Goal: Transaction & Acquisition: Purchase product/service

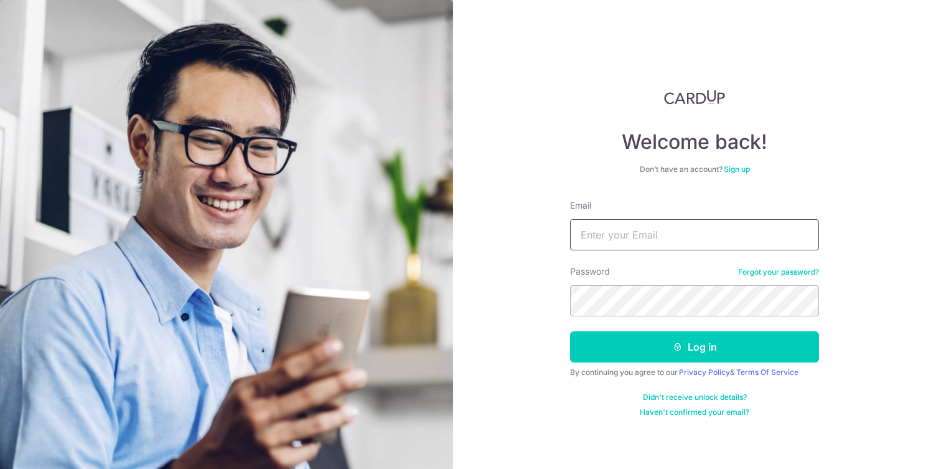
type input "[EMAIL_ADDRESS][DOMAIN_NAME]"
click at [683, 330] on form "Email happyjinmei96@gmail.com Password Forgot your password? Log in By continui…" at bounding box center [694, 308] width 249 height 218
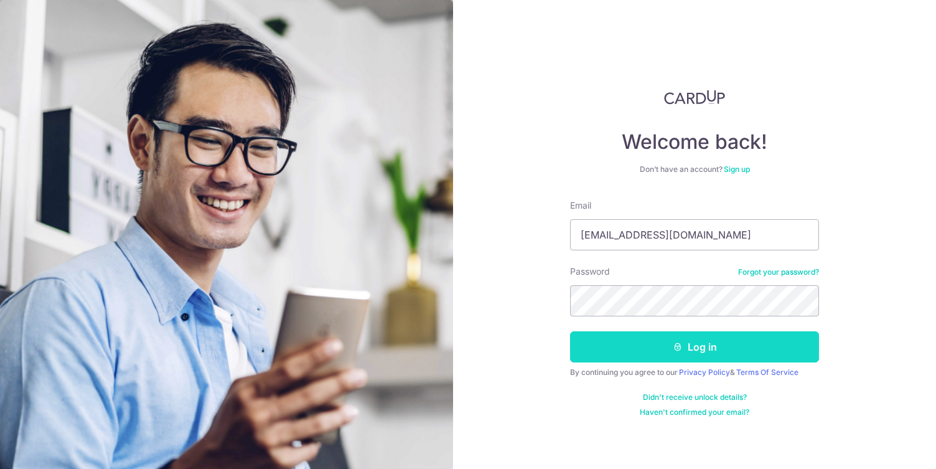
click at [683, 340] on button "Log in" at bounding box center [694, 346] width 249 height 31
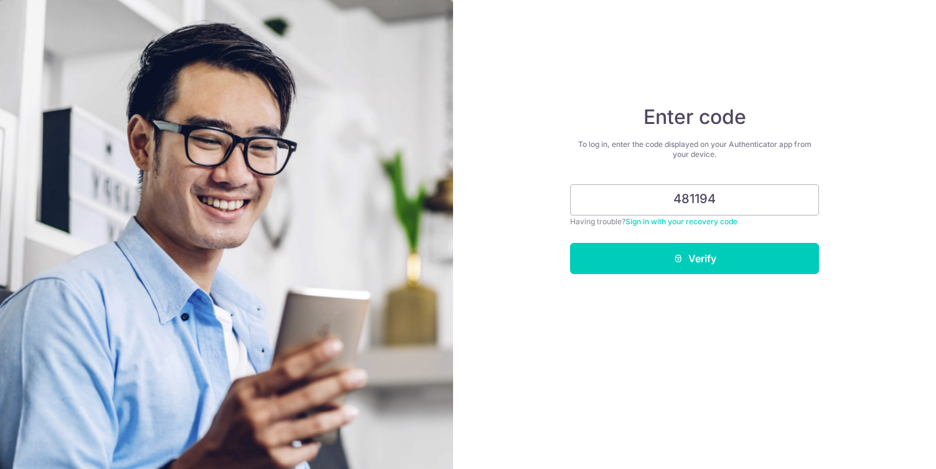
type input "481194"
click at [570, 243] on button "Verify" at bounding box center [694, 258] width 249 height 31
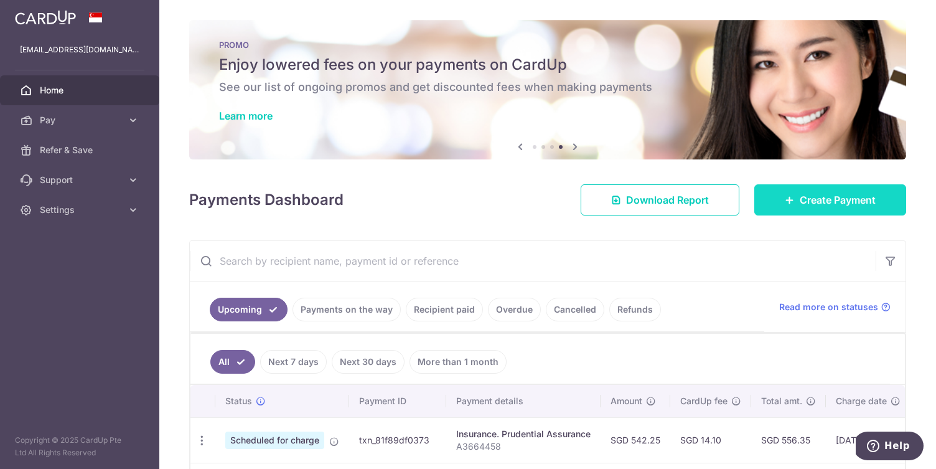
click at [790, 194] on link "Create Payment" at bounding box center [830, 199] width 152 height 31
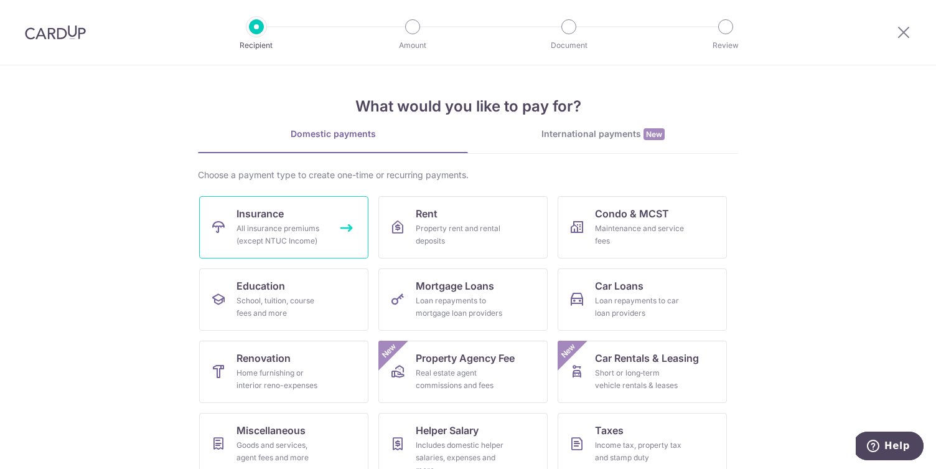
click at [306, 217] on link "Insurance All insurance premiums (except NTUC Income)" at bounding box center [283, 227] width 169 height 62
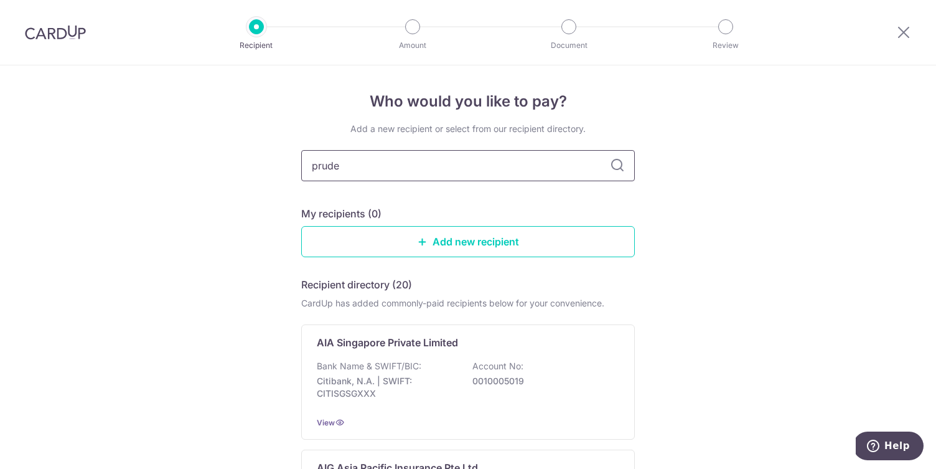
type input "pruden"
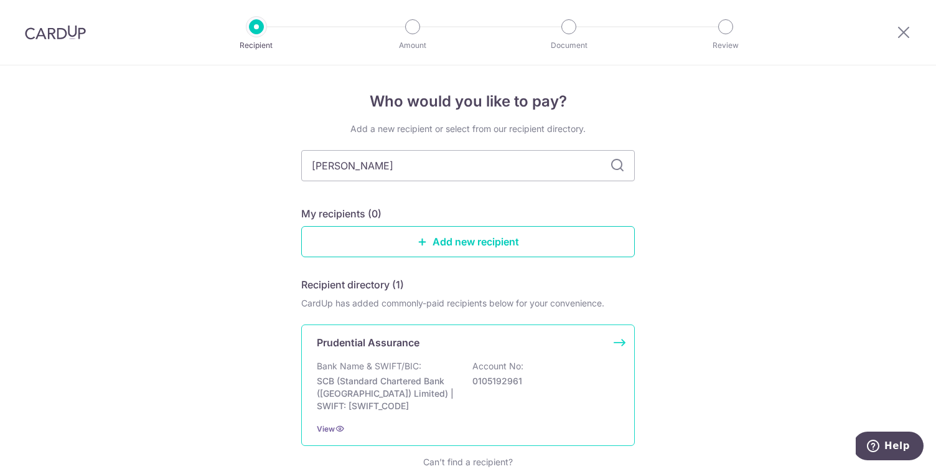
click at [414, 352] on div "Prudential Assurance Bank Name & SWIFT/BIC: SCB (Standard Chartered Bank (Singa…" at bounding box center [468, 384] width 334 height 121
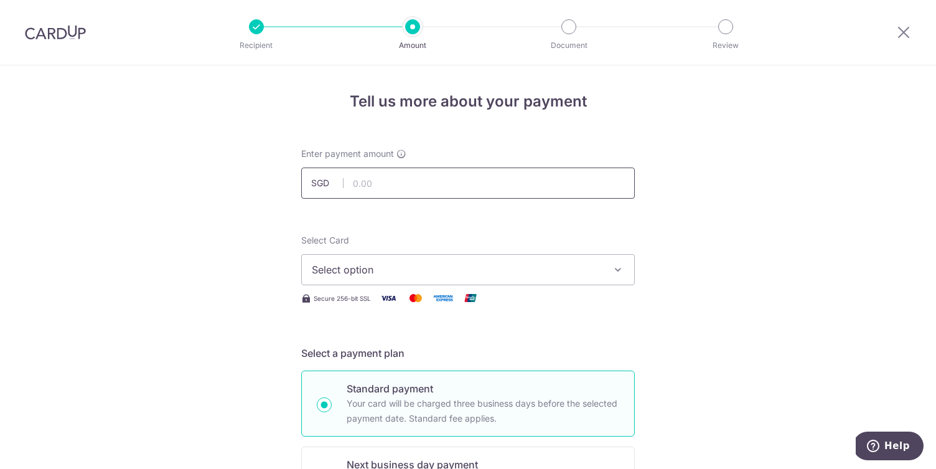
click at [433, 189] on input "text" at bounding box center [468, 182] width 334 height 31
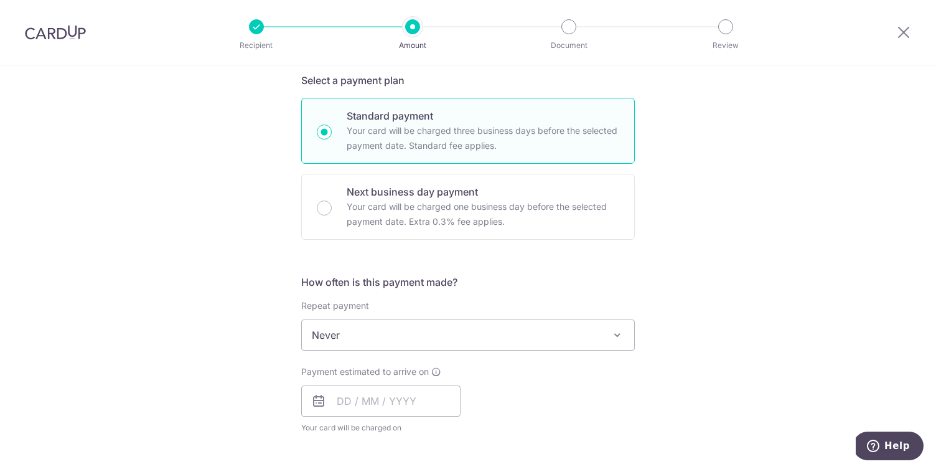
scroll to position [288, 0]
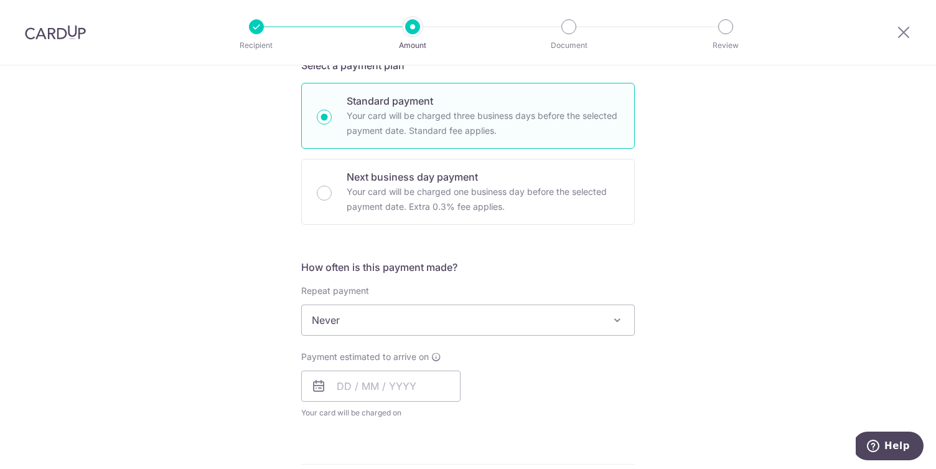
click at [414, 321] on span "Never" at bounding box center [468, 320] width 332 height 30
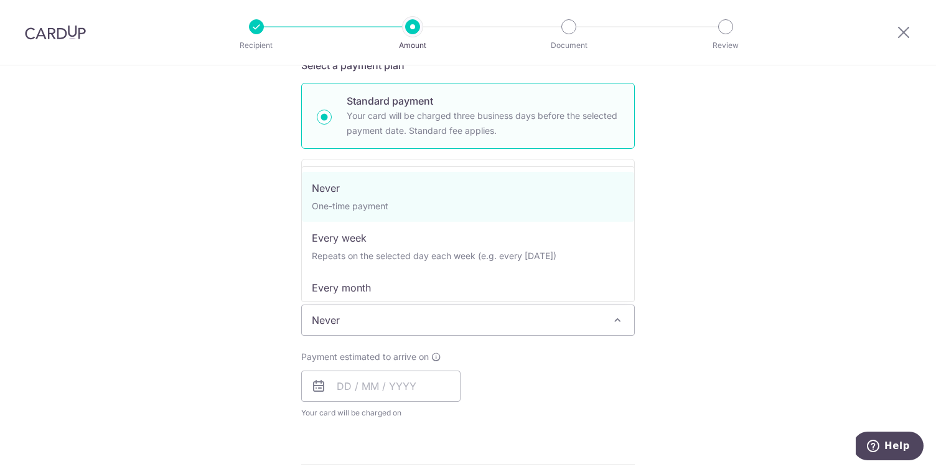
click at [520, 366] on div "Payment estimated to arrive on Your card will be charged on for the first payme…" at bounding box center [468, 384] width 349 height 68
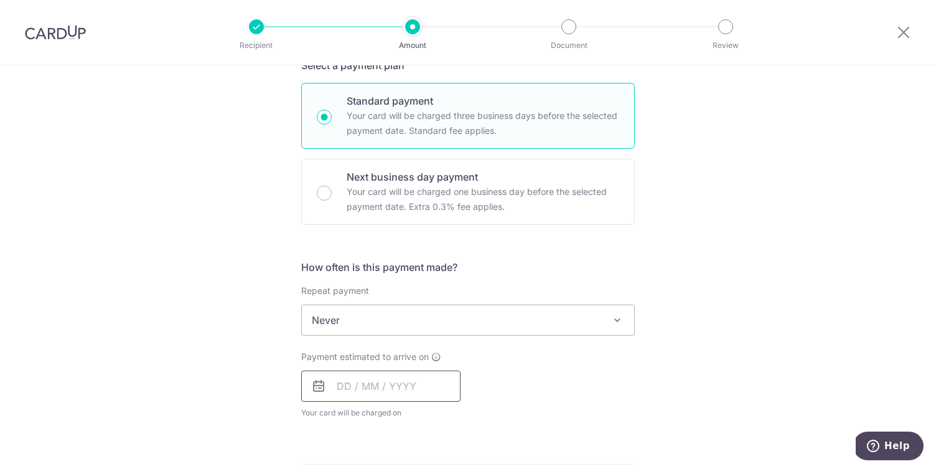
click at [431, 376] on input "text" at bounding box center [380, 385] width 159 height 31
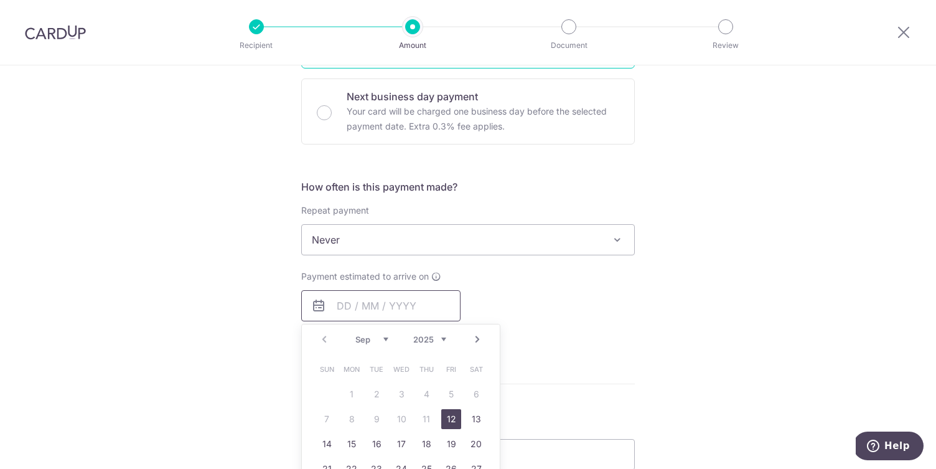
scroll to position [370, 0]
click at [454, 413] on link "12" at bounding box center [451, 416] width 20 height 20
type input "12/09/2025"
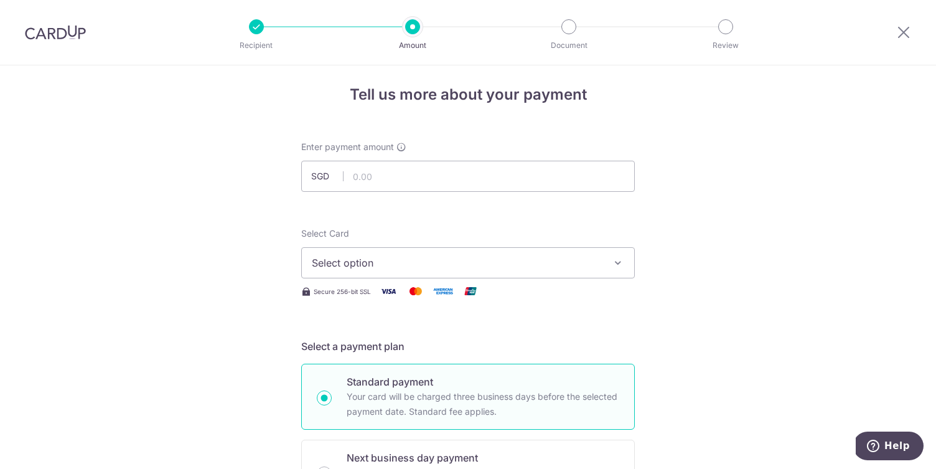
scroll to position [0, 0]
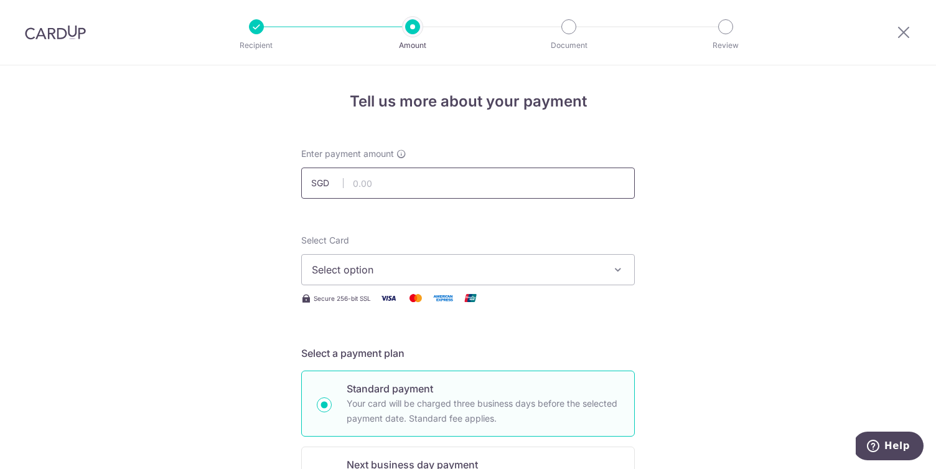
click at [498, 189] on input "text" at bounding box center [468, 182] width 334 height 31
paste input "564.39"
type input "564.39"
click at [421, 270] on span "Select option" at bounding box center [457, 269] width 290 height 15
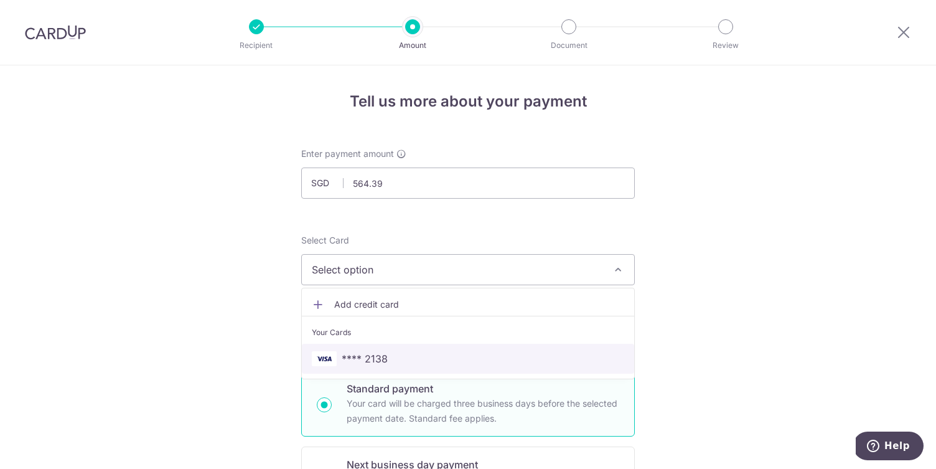
click at [413, 355] on span "**** 2138" at bounding box center [468, 358] width 312 height 15
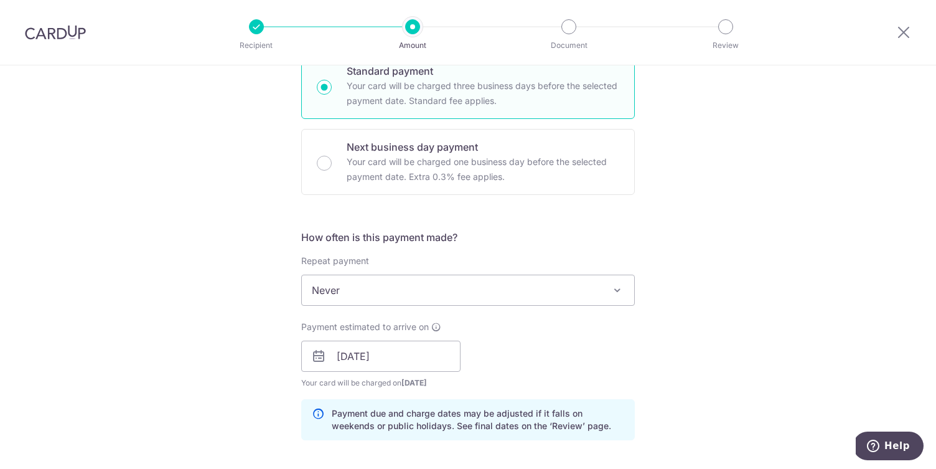
scroll to position [342, 0]
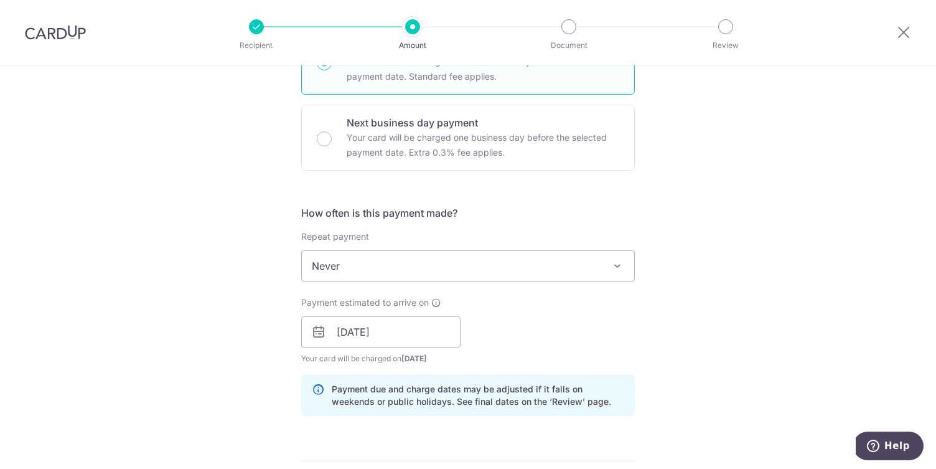
click at [468, 259] on span "Never" at bounding box center [468, 266] width 332 height 30
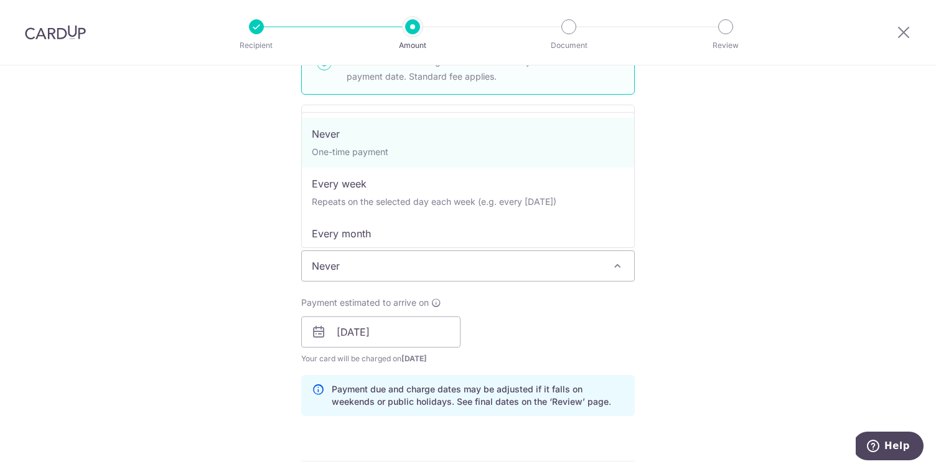
click at [500, 310] on div "Payment estimated to arrive on 12/09/2025 Prev Next Sep Oct Nov Dec 2025 2026 2…" at bounding box center [468, 330] width 349 height 68
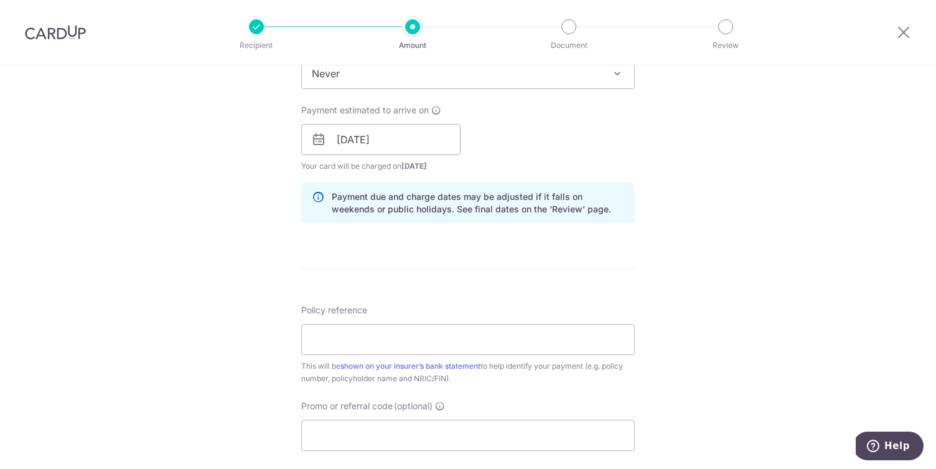
scroll to position [536, 0]
click at [467, 339] on input "Policy reference" at bounding box center [468, 337] width 334 height 31
click at [472, 430] on input "Promo or referral code (optional)" at bounding box center [468, 433] width 334 height 31
paste input "REC185"
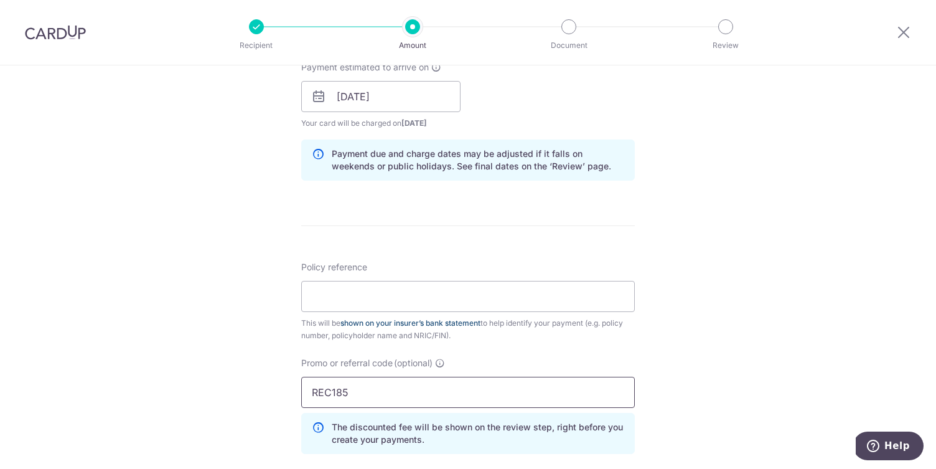
scroll to position [580, 0]
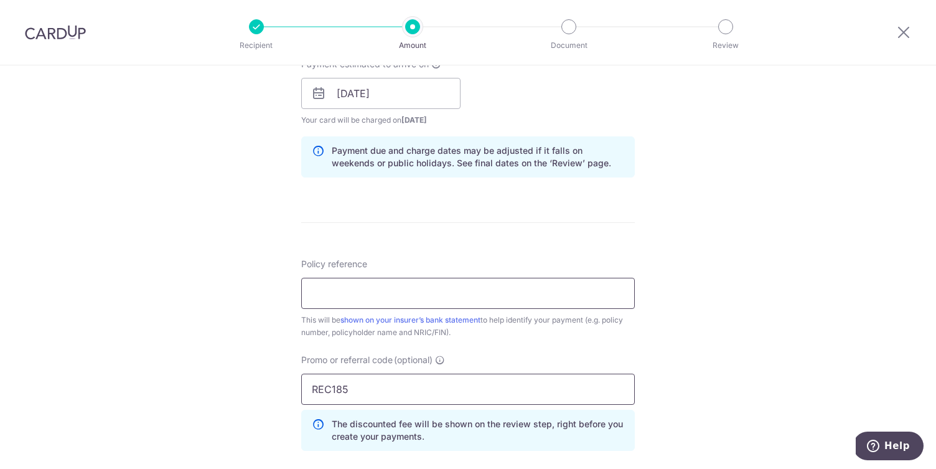
type input "REC185"
click at [492, 298] on input "Policy reference" at bounding box center [468, 293] width 334 height 31
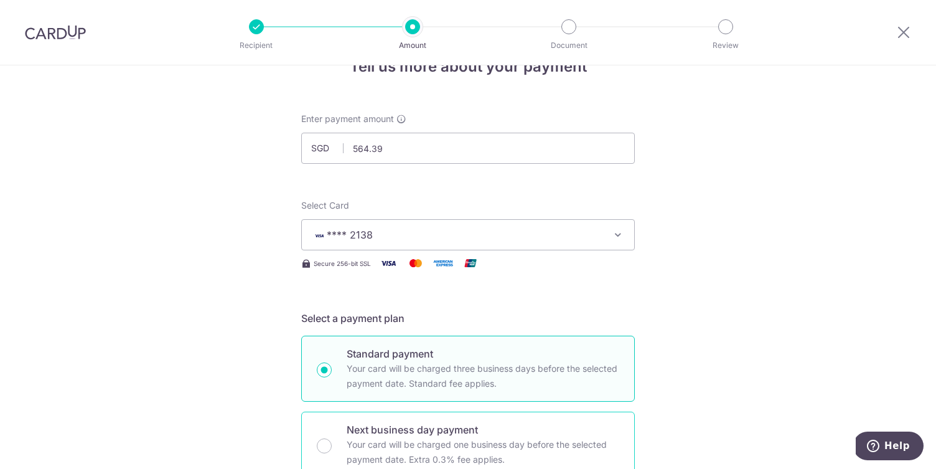
scroll to position [0, 0]
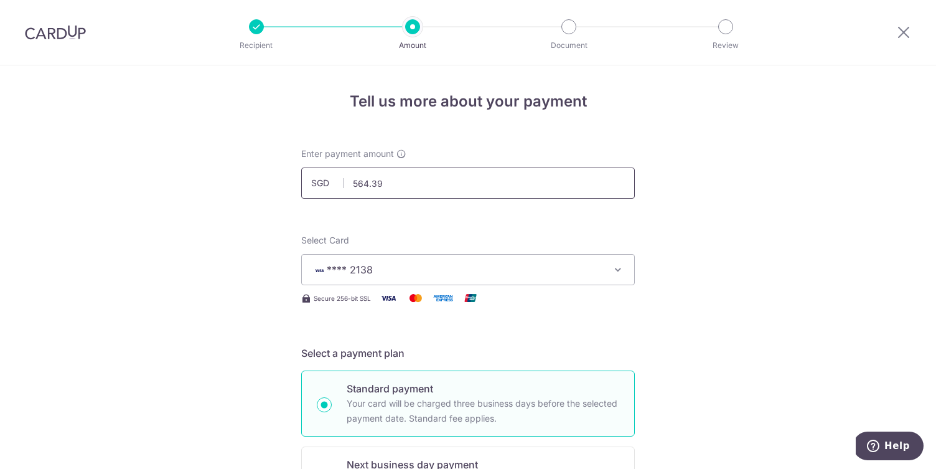
drag, startPoint x: 398, startPoint y: 184, endPoint x: 327, endPoint y: 184, distance: 70.9
click at [327, 184] on div "SGD 564.39 564.39" at bounding box center [468, 182] width 334 height 31
type input "5"
paste input "1,017.90"
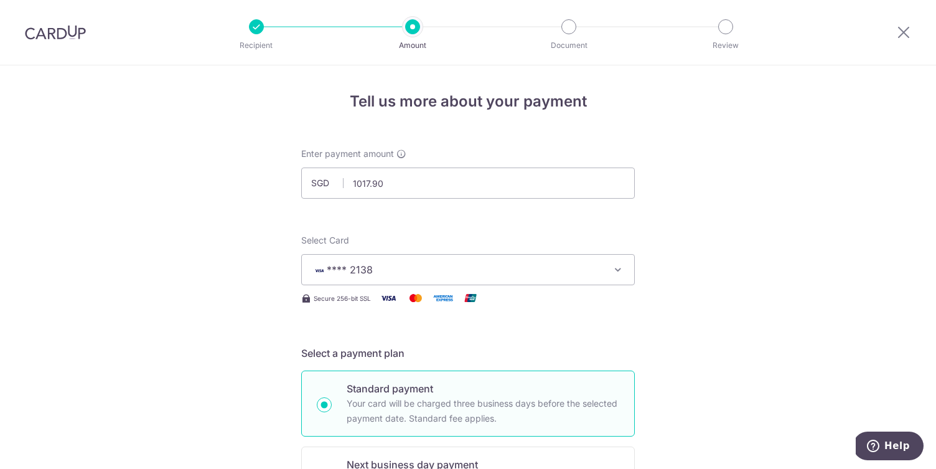
type input "1,017.90"
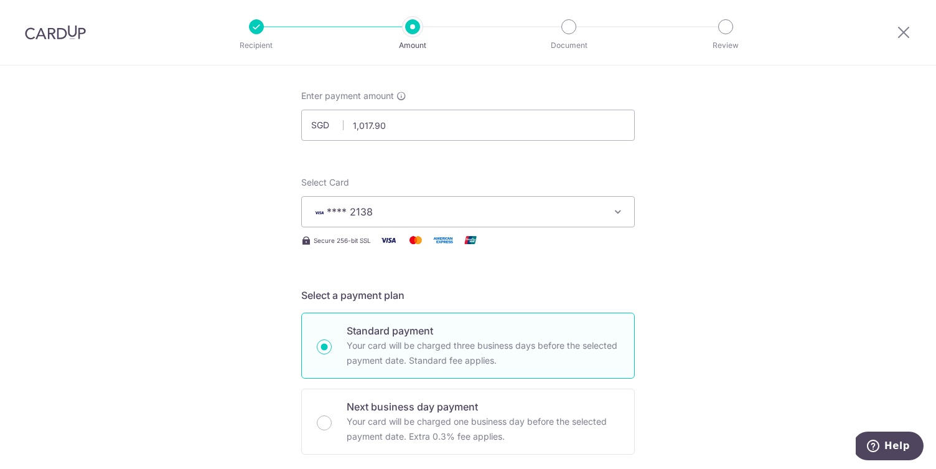
scroll to position [40, 0]
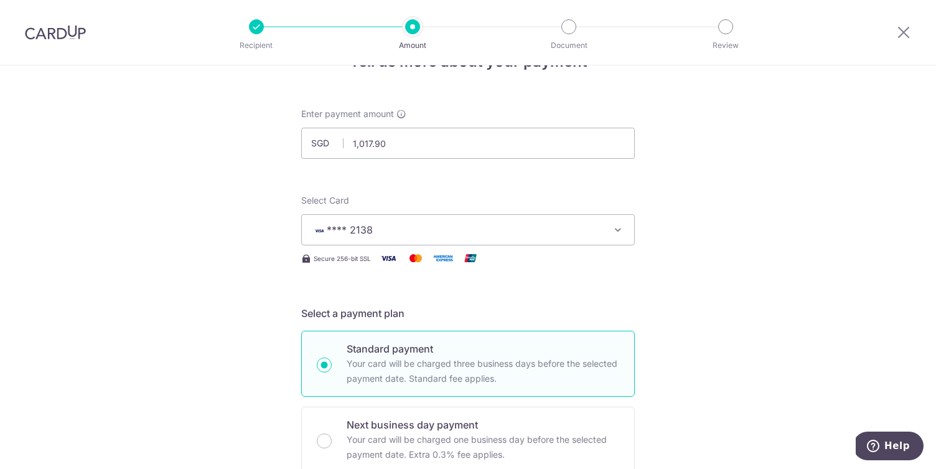
click at [383, 225] on span "**** 2138" at bounding box center [457, 229] width 290 height 15
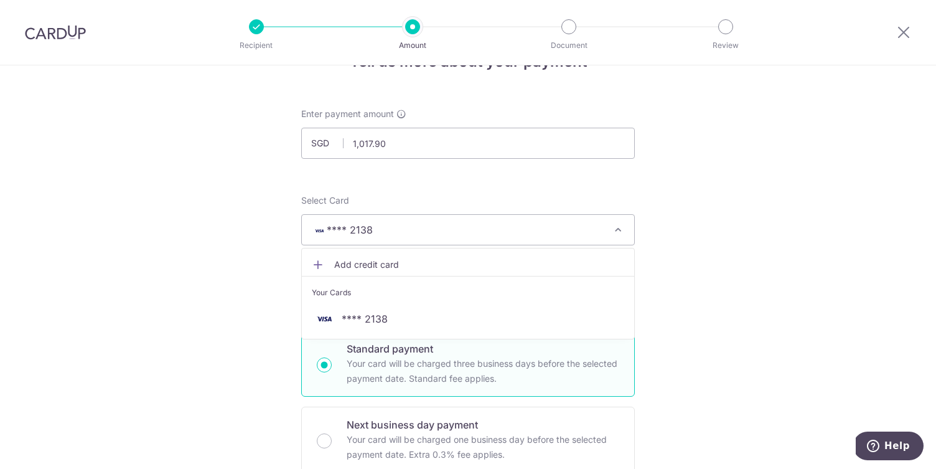
click at [378, 256] on link "Add credit card" at bounding box center [468, 264] width 332 height 22
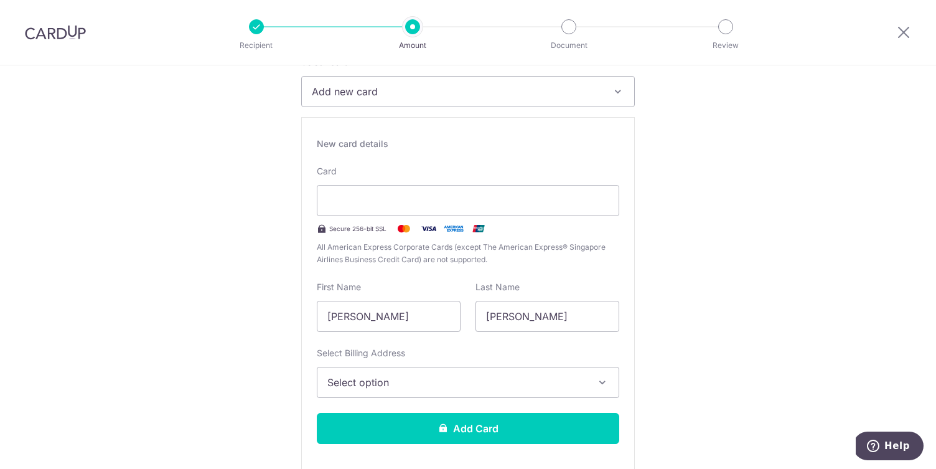
scroll to position [0, 0]
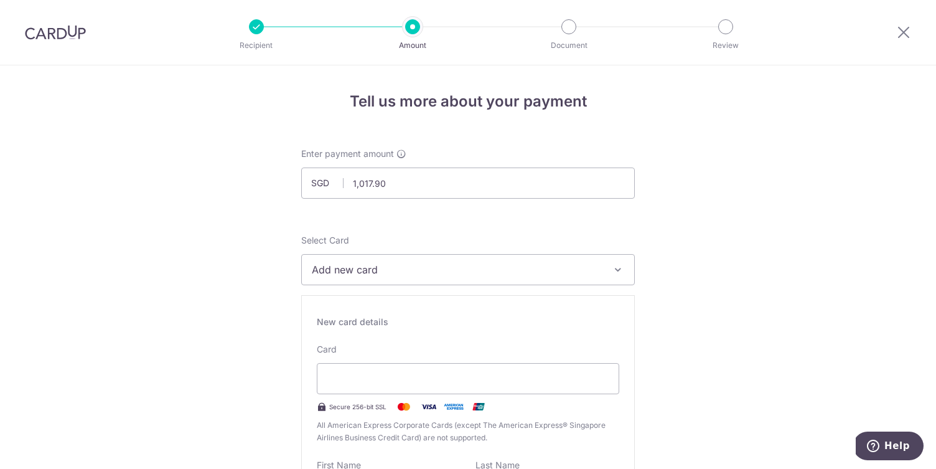
click at [487, 270] on span "Add new card" at bounding box center [457, 269] width 290 height 15
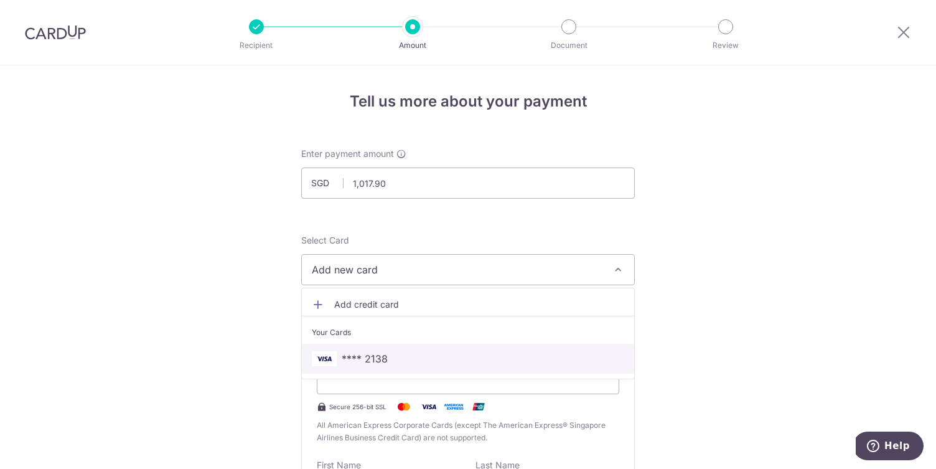
click at [424, 353] on span "**** 2138" at bounding box center [468, 358] width 312 height 15
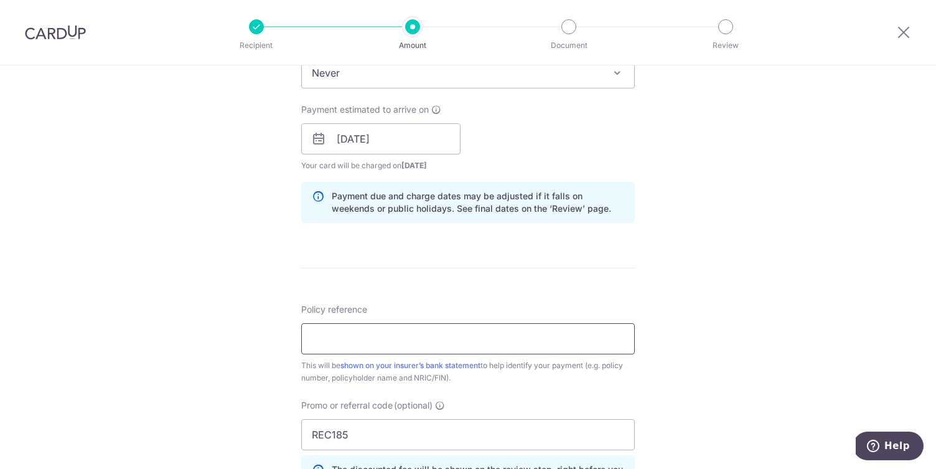
scroll to position [551, 0]
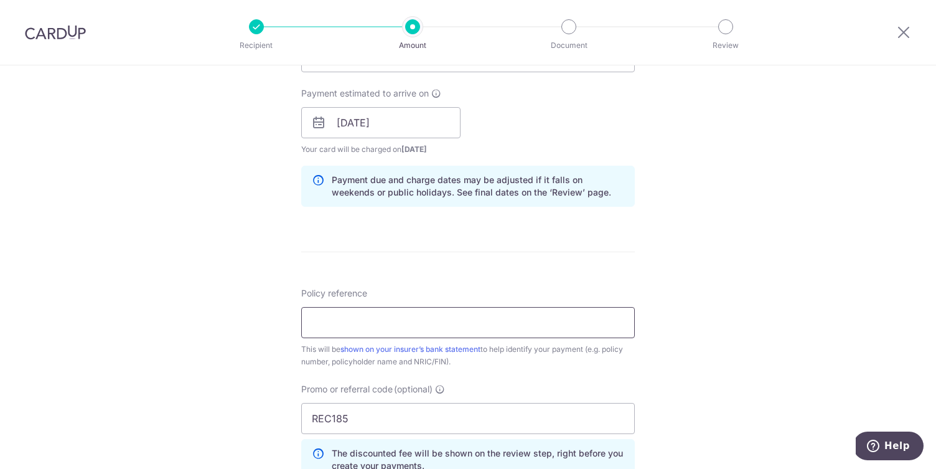
click at [402, 321] on input "Policy reference" at bounding box center [468, 322] width 334 height 31
paste input "82447523"
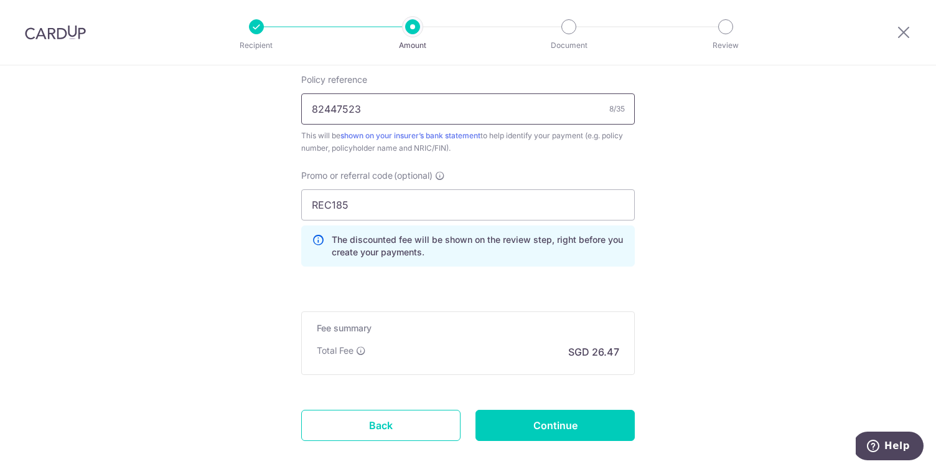
scroll to position [830, 0]
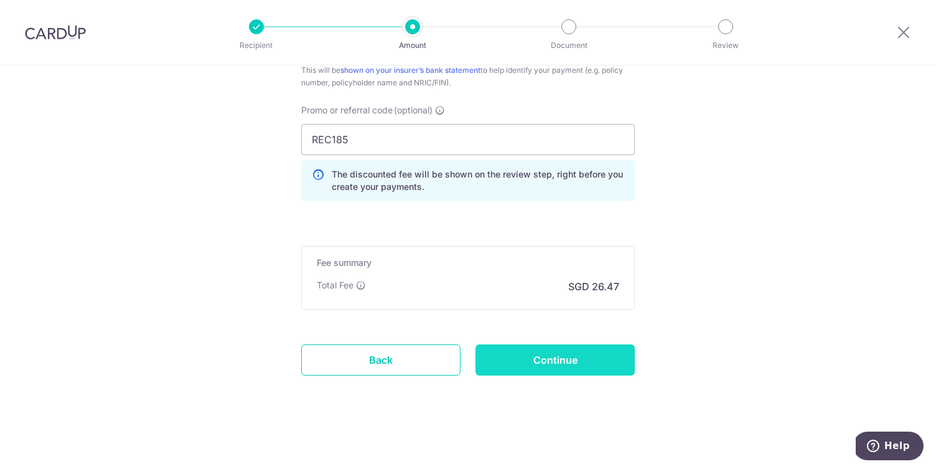
type input "82447523"
click at [529, 365] on input "Continue" at bounding box center [554, 359] width 159 height 31
type input "Create Schedule"
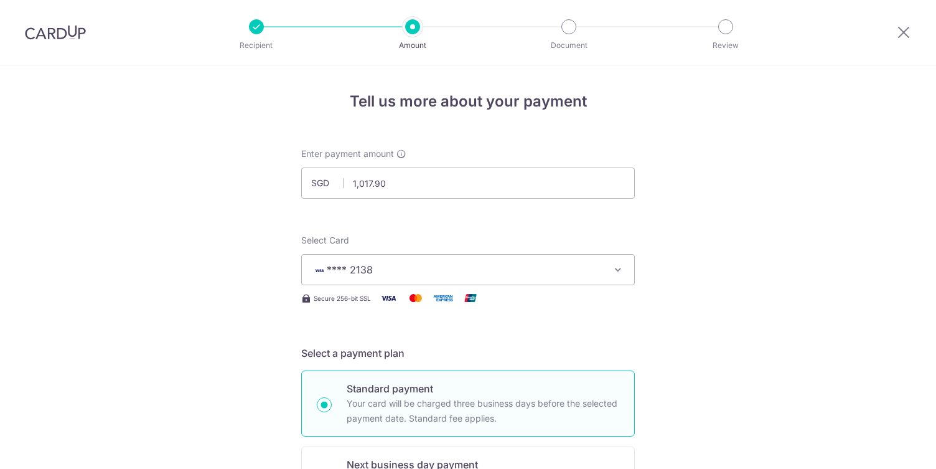
scroll to position [847, 0]
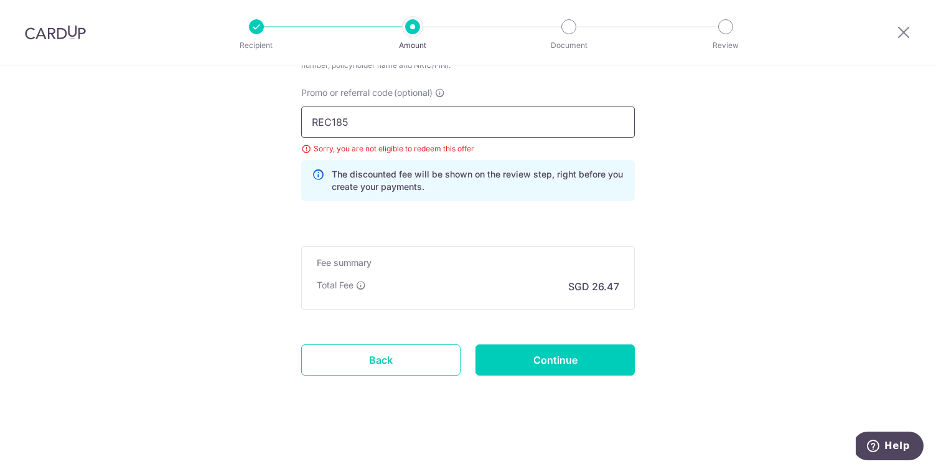
drag, startPoint x: 457, startPoint y: 121, endPoint x: 276, endPoint y: 128, distance: 181.9
paste input "OCBC90NV"
type input "OCBC90NV"
click at [518, 365] on input "Continue" at bounding box center [554, 359] width 159 height 31
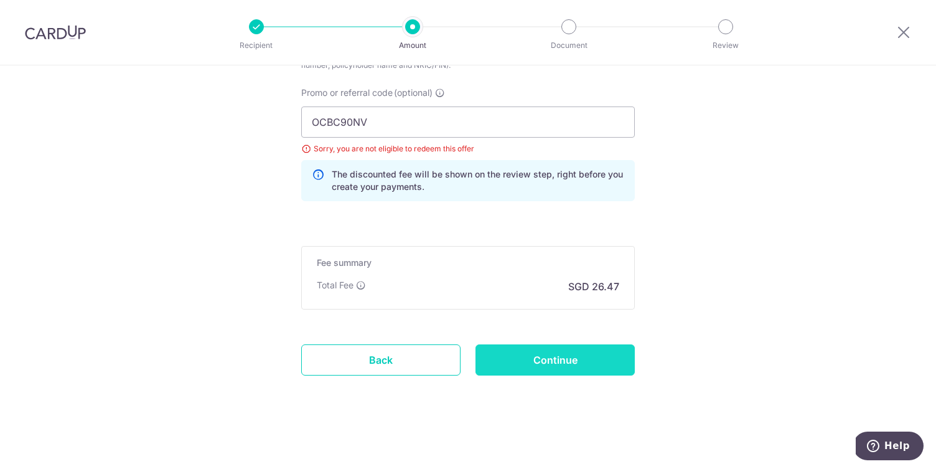
type input "Update Schedule"
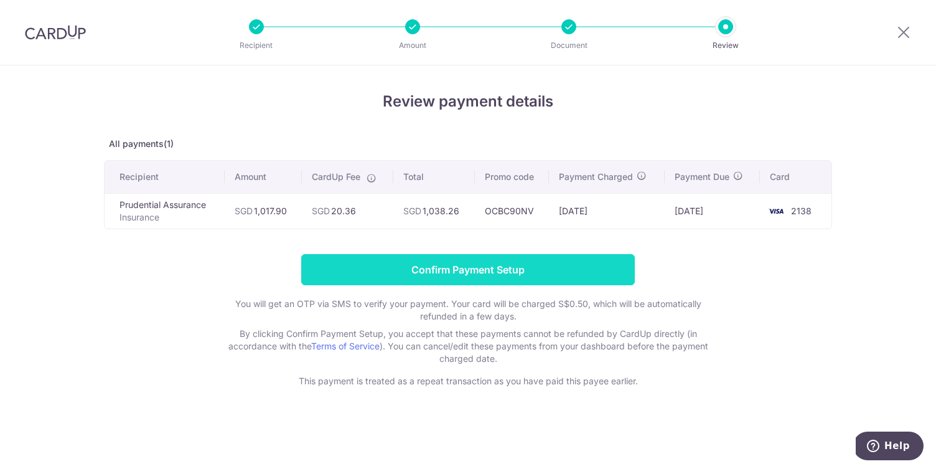
click at [515, 271] on input "Confirm Payment Setup" at bounding box center [468, 269] width 334 height 31
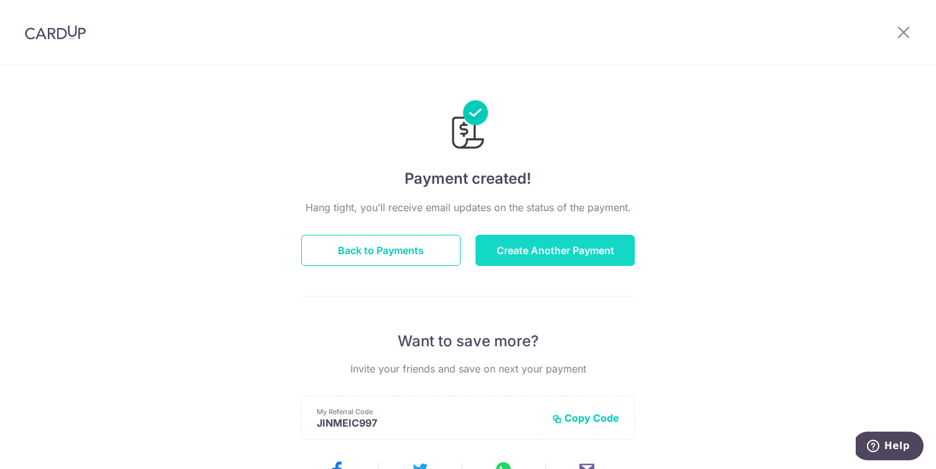
click at [579, 248] on button "Create Another Payment" at bounding box center [554, 250] width 159 height 31
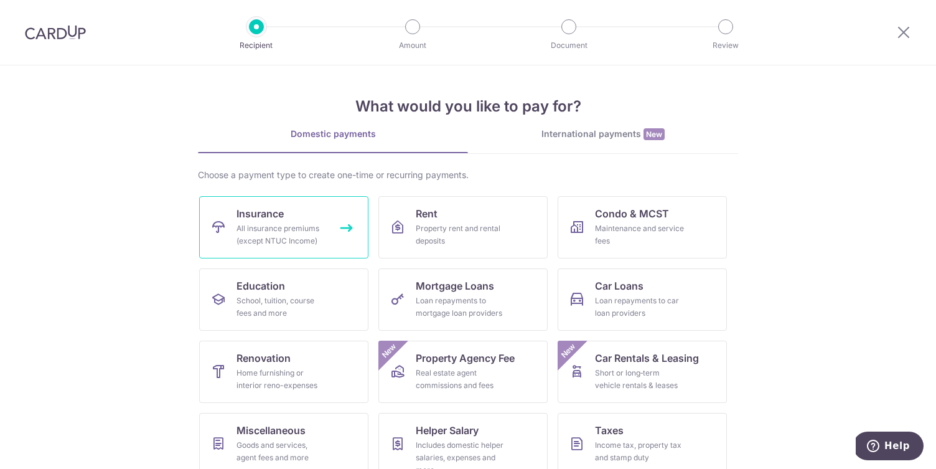
click at [304, 227] on div "All insurance premiums (except NTUC Income)" at bounding box center [281, 234] width 90 height 25
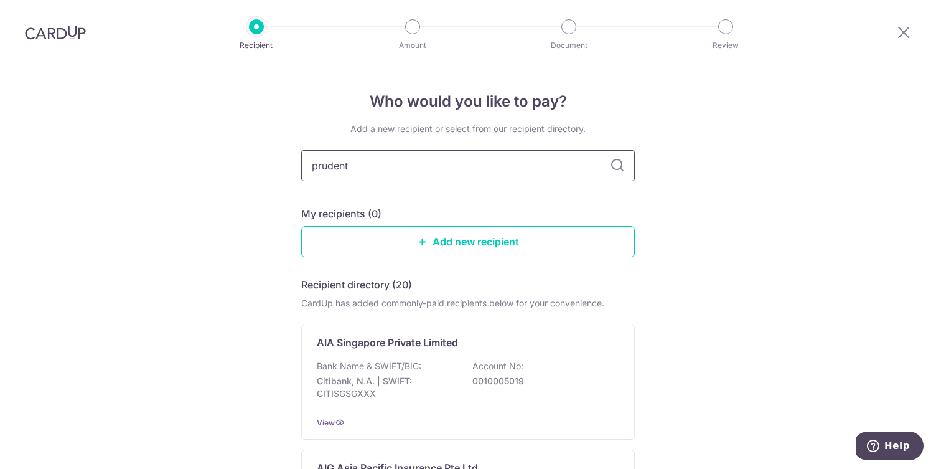
type input "[PERSON_NAME]"
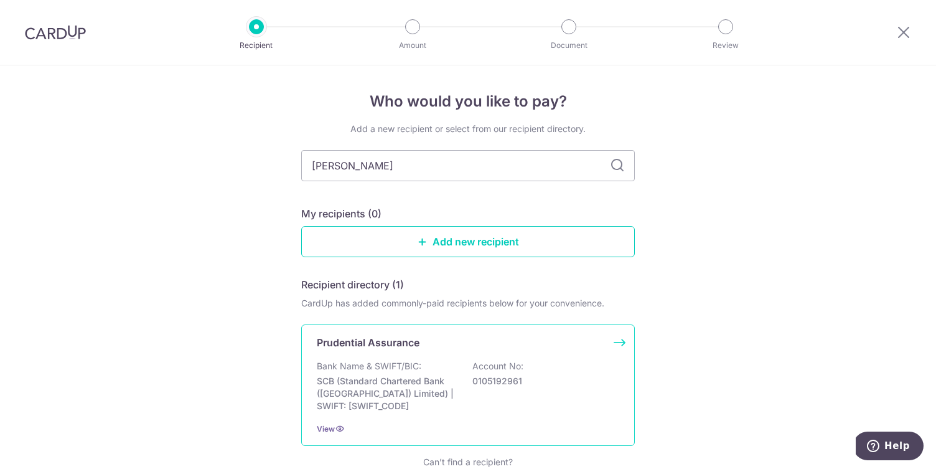
click at [405, 368] on p "Bank Name & SWIFT/BIC:" at bounding box center [369, 366] width 105 height 12
